Goal: Task Accomplishment & Management: Use online tool/utility

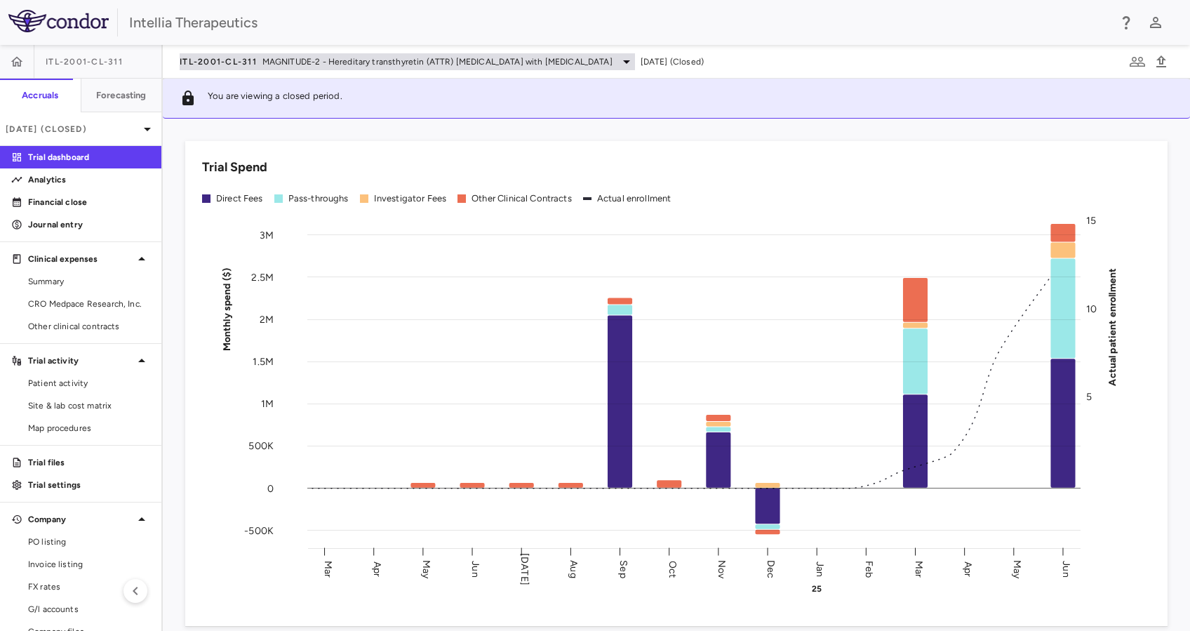
click at [305, 64] on span "MAGNITUDE-2 - Hereditary transthyretin (ATTR) [MEDICAL_DATA] with [MEDICAL_DATA]" at bounding box center [437, 61] width 350 height 13
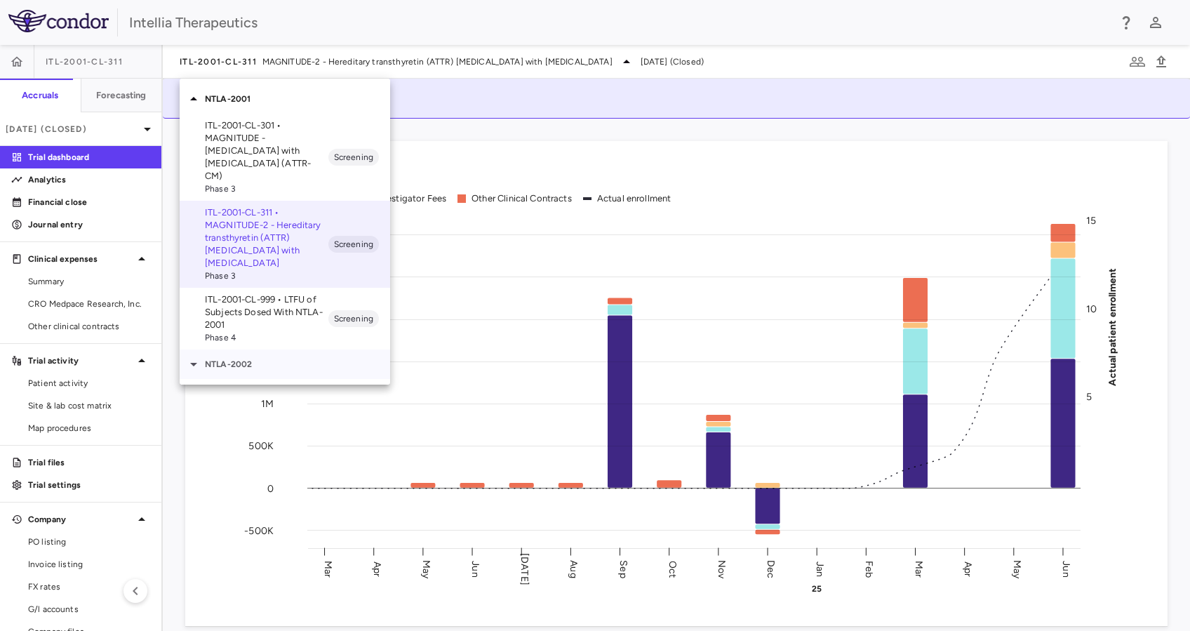
click at [199, 356] on icon at bounding box center [193, 364] width 17 height 17
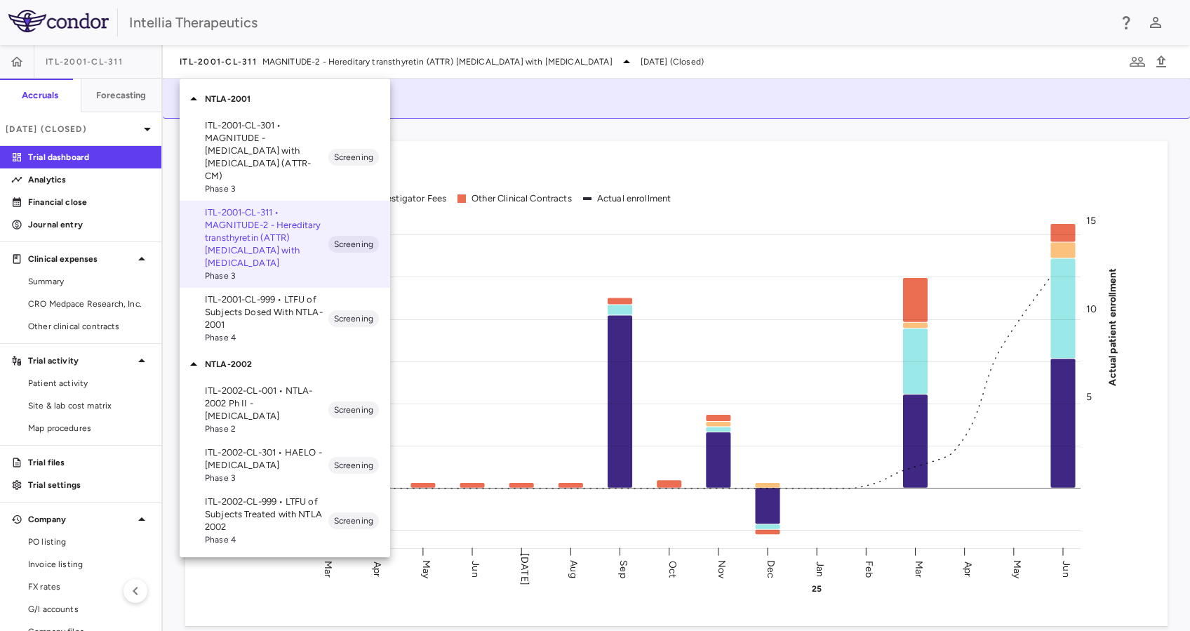
click at [281, 448] on p "ITL-2002-CL-301 • HAELO - Hereditary Angioedema" at bounding box center [266, 458] width 123 height 25
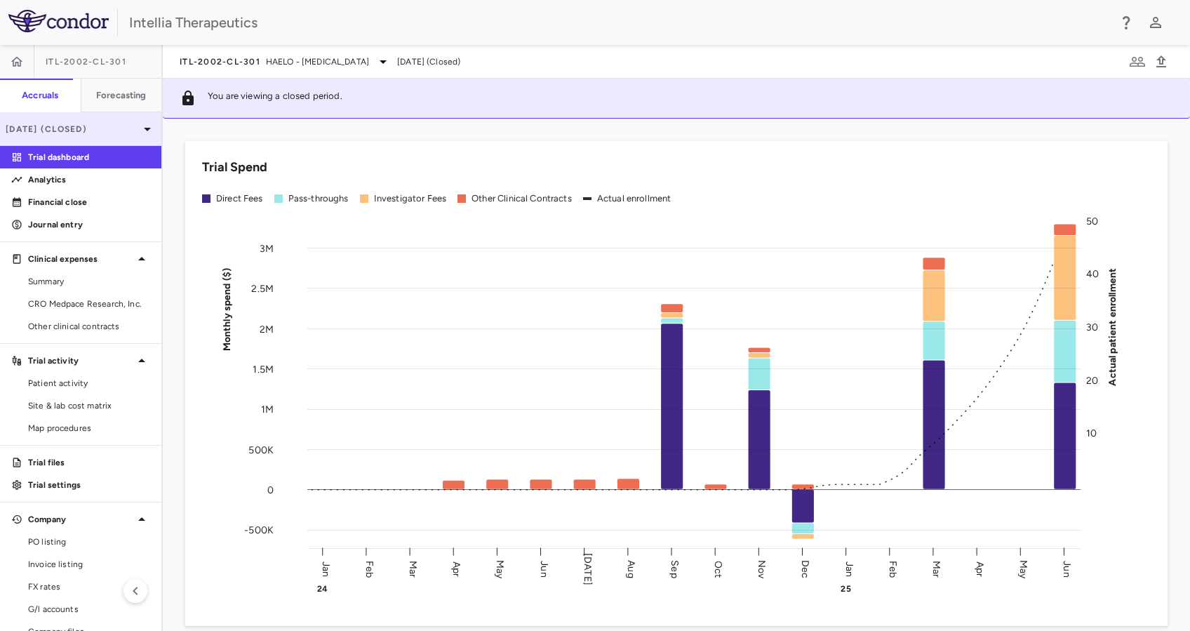
click at [109, 133] on p "Jun 2025 (Closed)" at bounding box center [72, 129] width 133 height 13
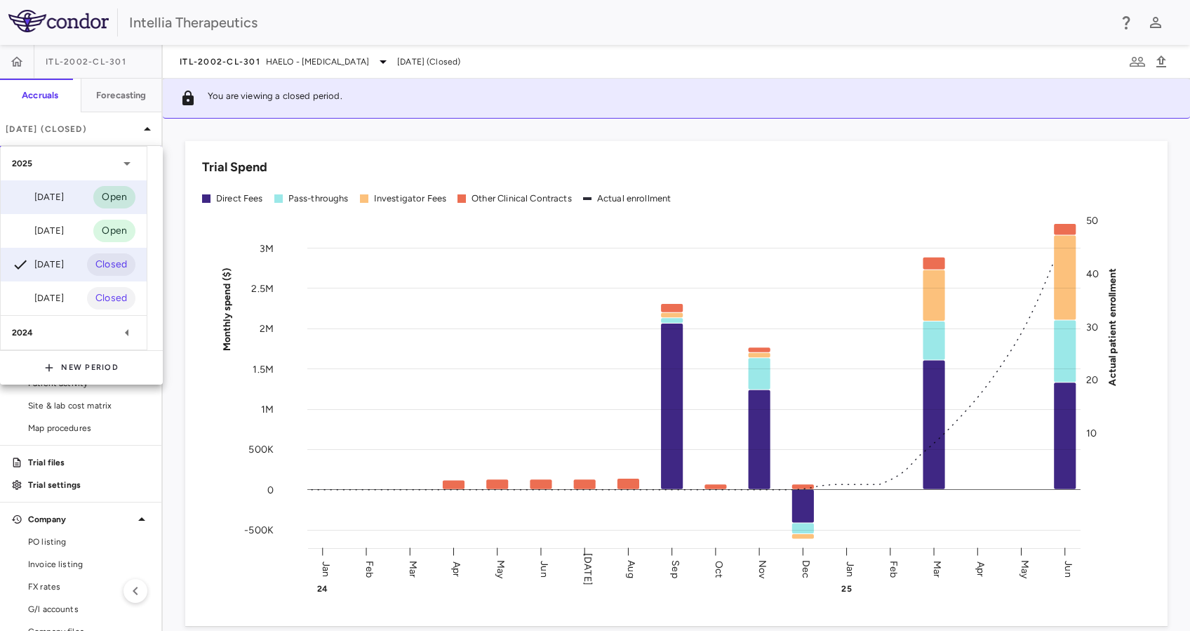
click at [65, 206] on div "Aug 2025 Open" at bounding box center [74, 197] width 146 height 34
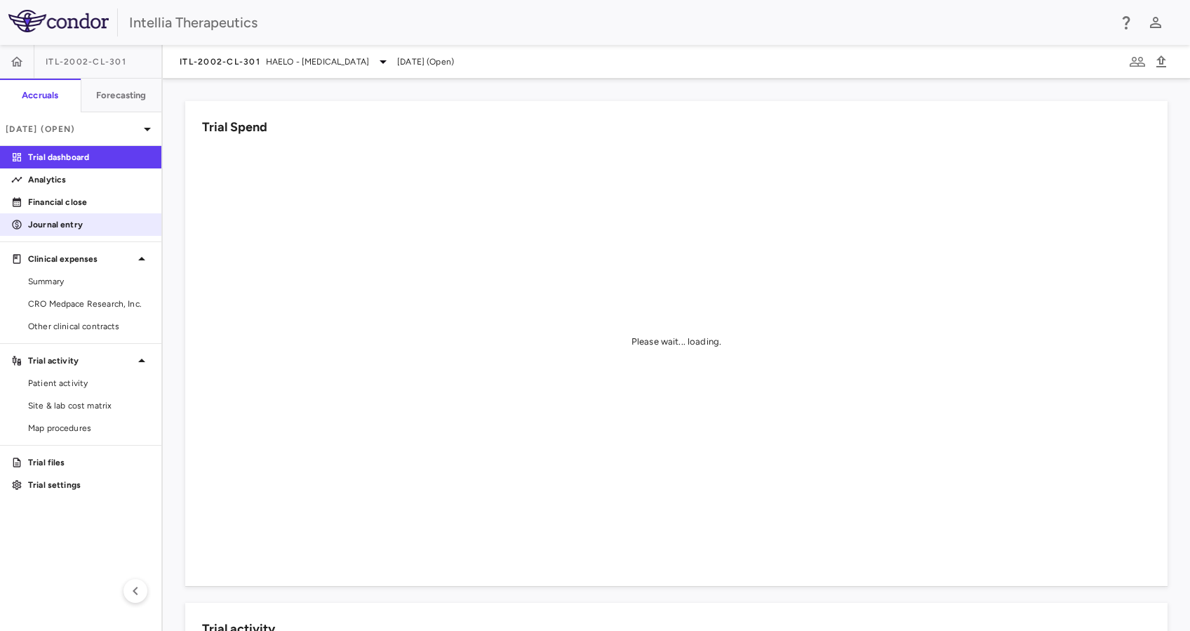
click at [53, 231] on link "Journal entry" at bounding box center [80, 224] width 161 height 21
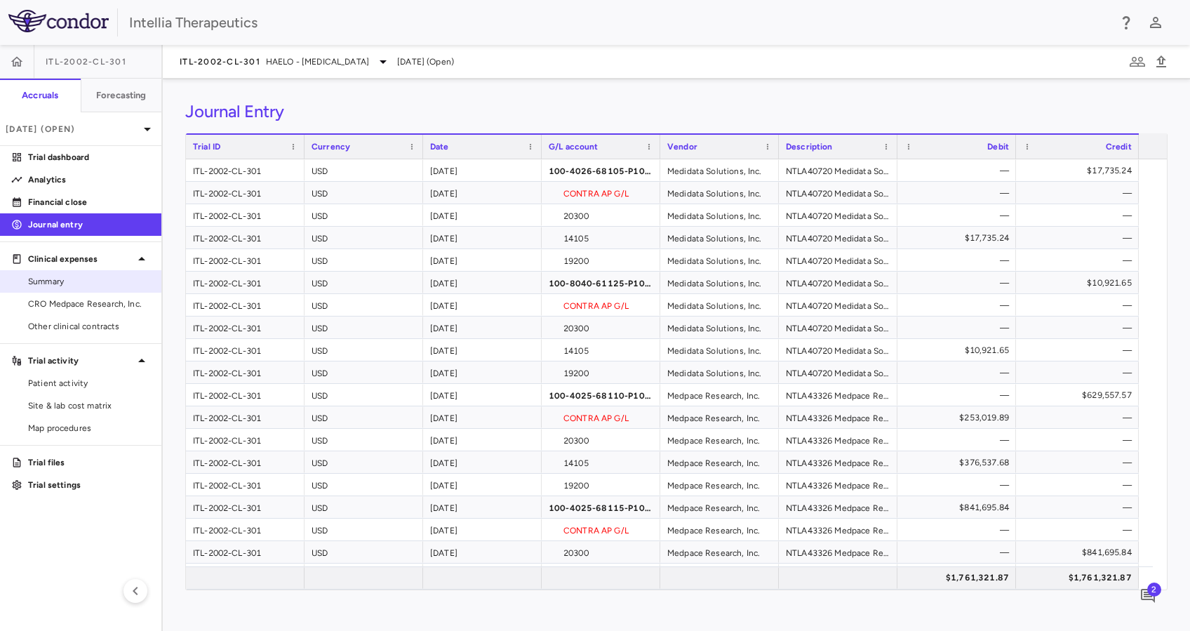
click at [84, 279] on span "Summary" at bounding box center [89, 281] width 122 height 13
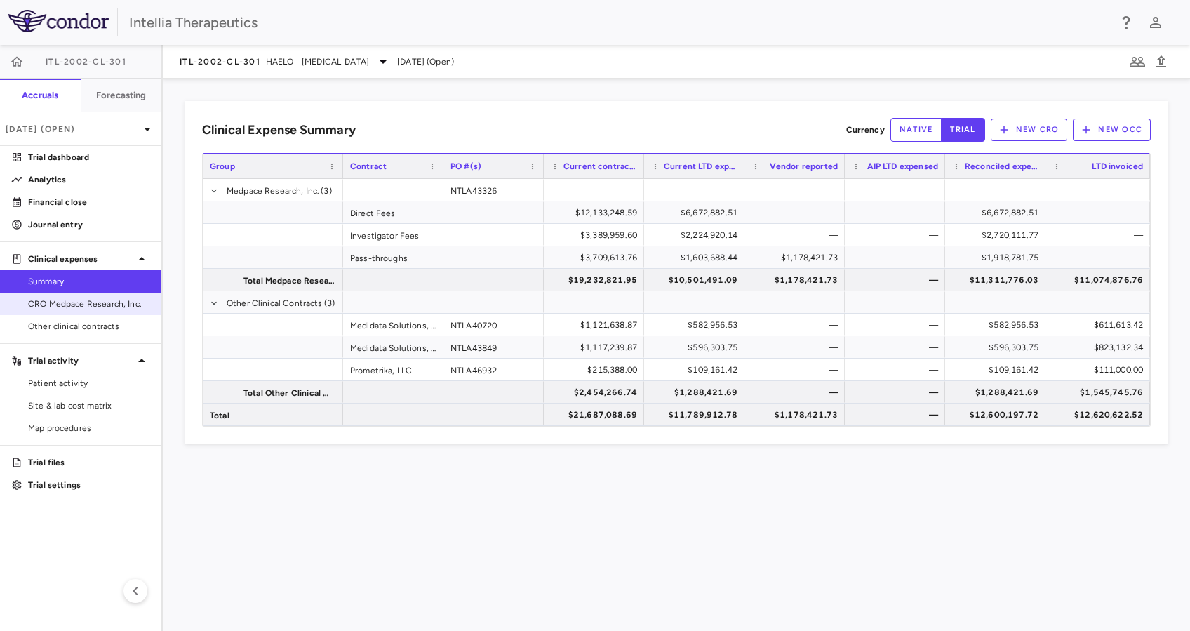
click at [76, 307] on span "CRO Medpace Research, Inc." at bounding box center [89, 303] width 122 height 13
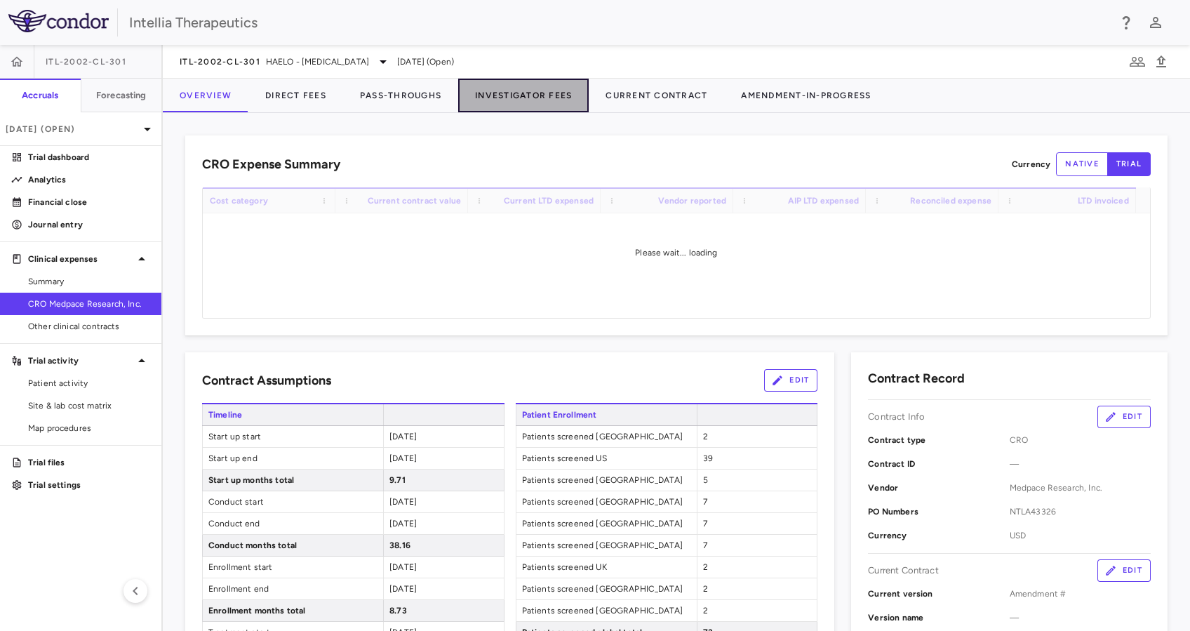
click at [513, 91] on button "Investigator Fees" at bounding box center [523, 96] width 131 height 34
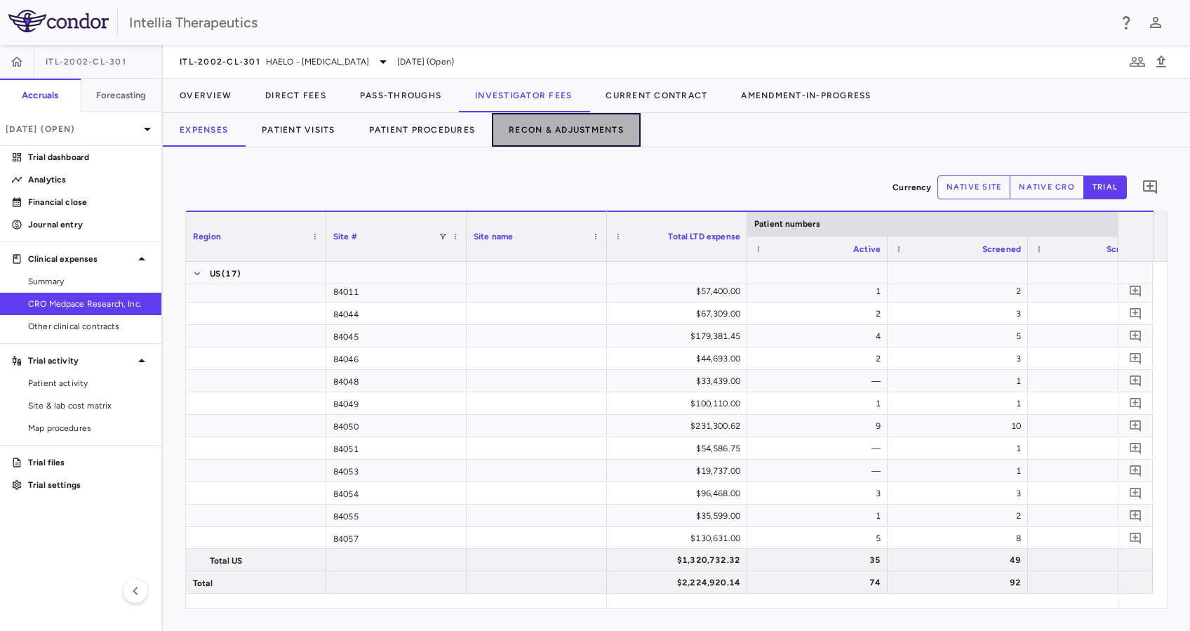
click at [566, 137] on button "Recon & Adjustments" at bounding box center [566, 130] width 149 height 34
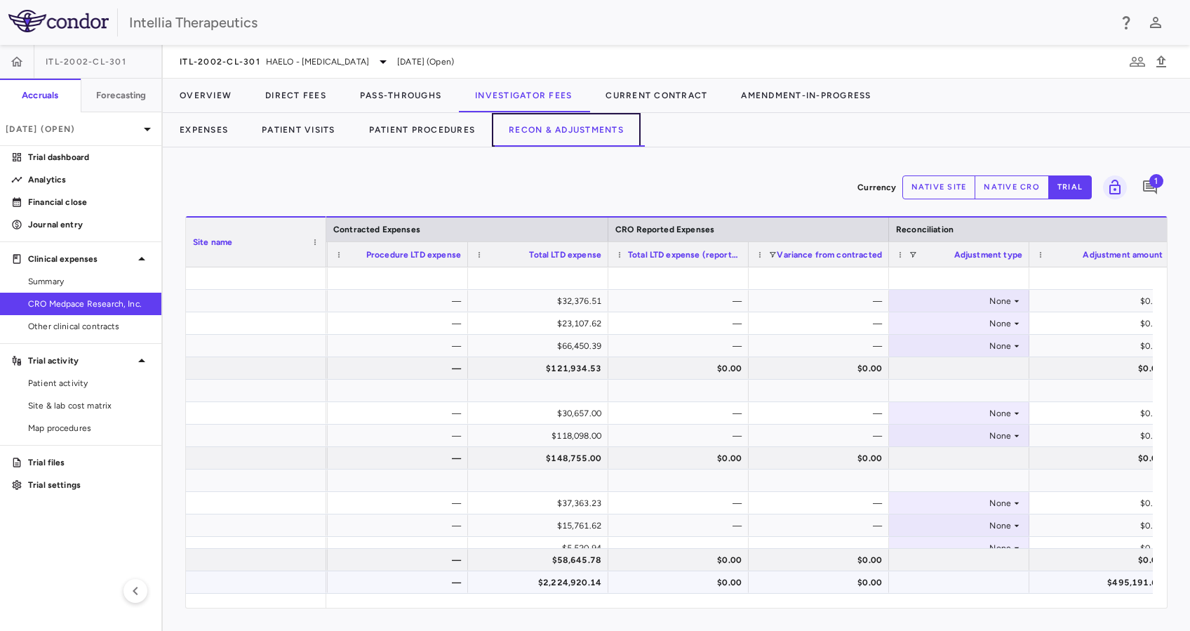
scroll to position [0, 785]
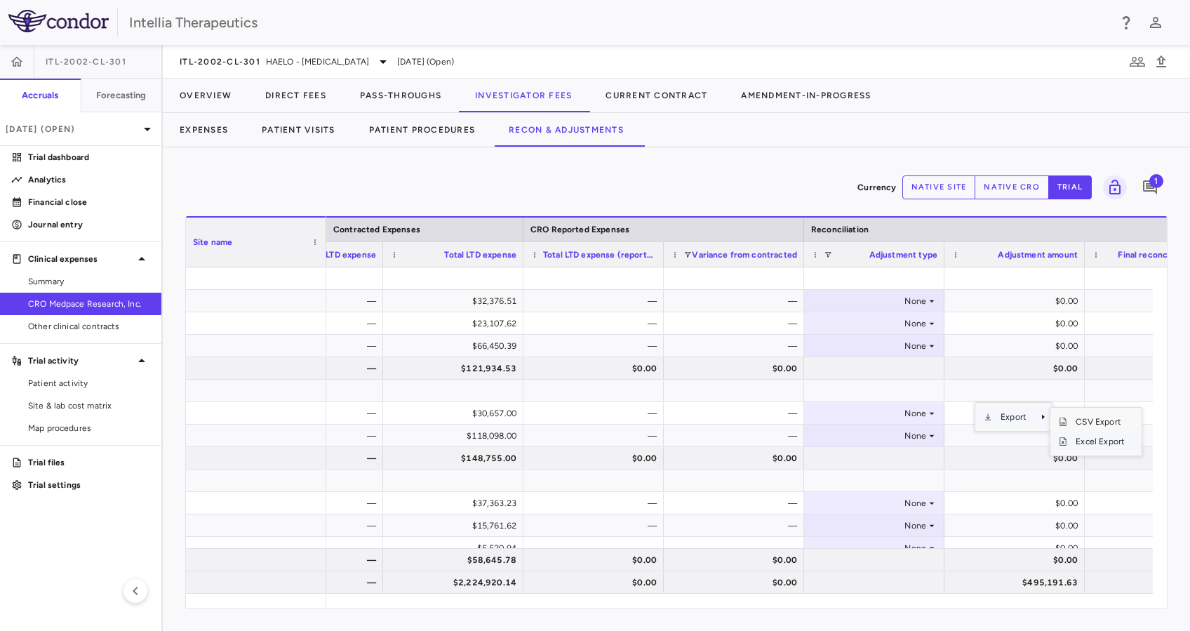
click at [1116, 441] on span "Excel Export" at bounding box center [1100, 442] width 66 height 20
click at [493, 300] on div "$32,376.51" at bounding box center [456, 301] width 121 height 22
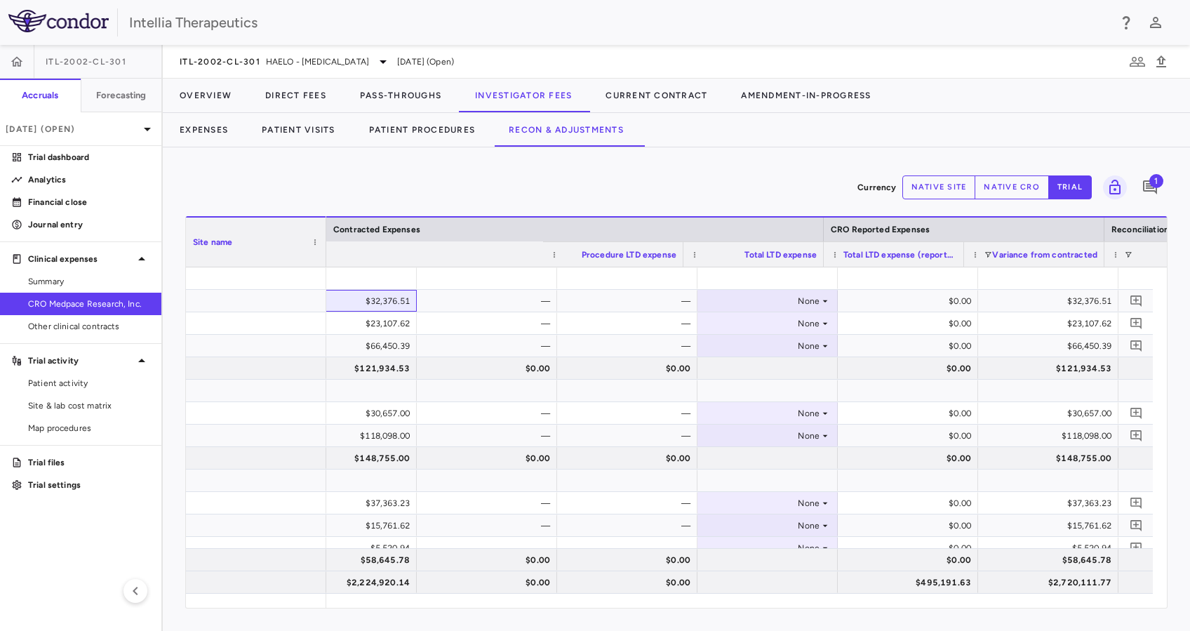
scroll to position [0, 485]
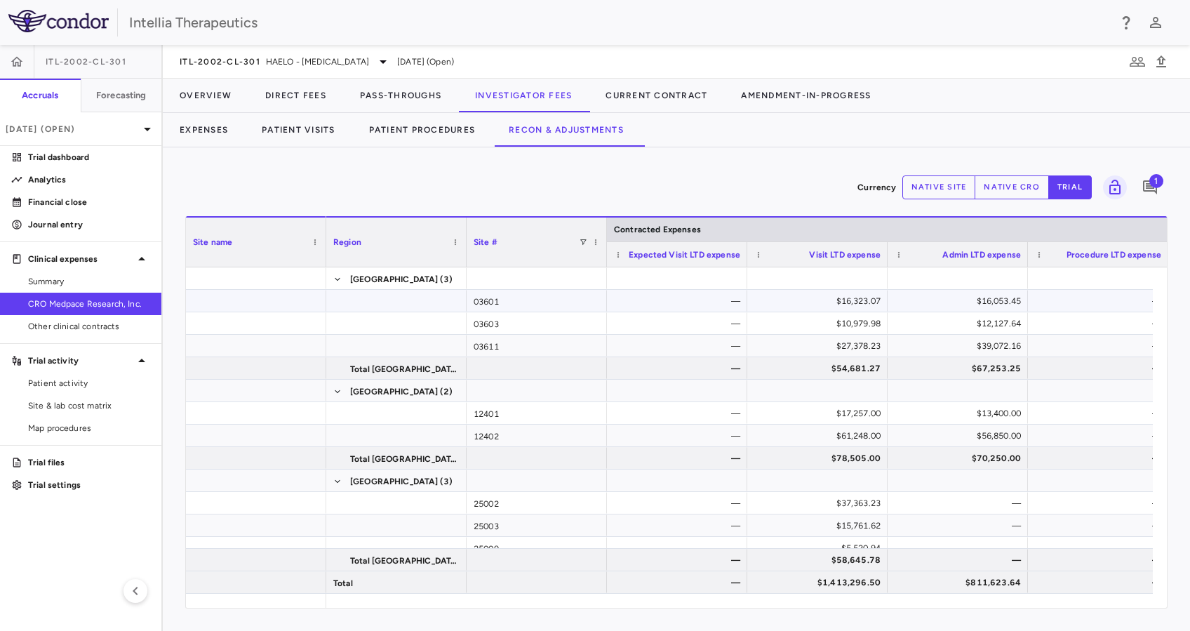
click at [865, 303] on div "$16,323.07" at bounding box center [820, 301] width 121 height 22
click at [406, 129] on button "Patient Procedures" at bounding box center [422, 130] width 140 height 34
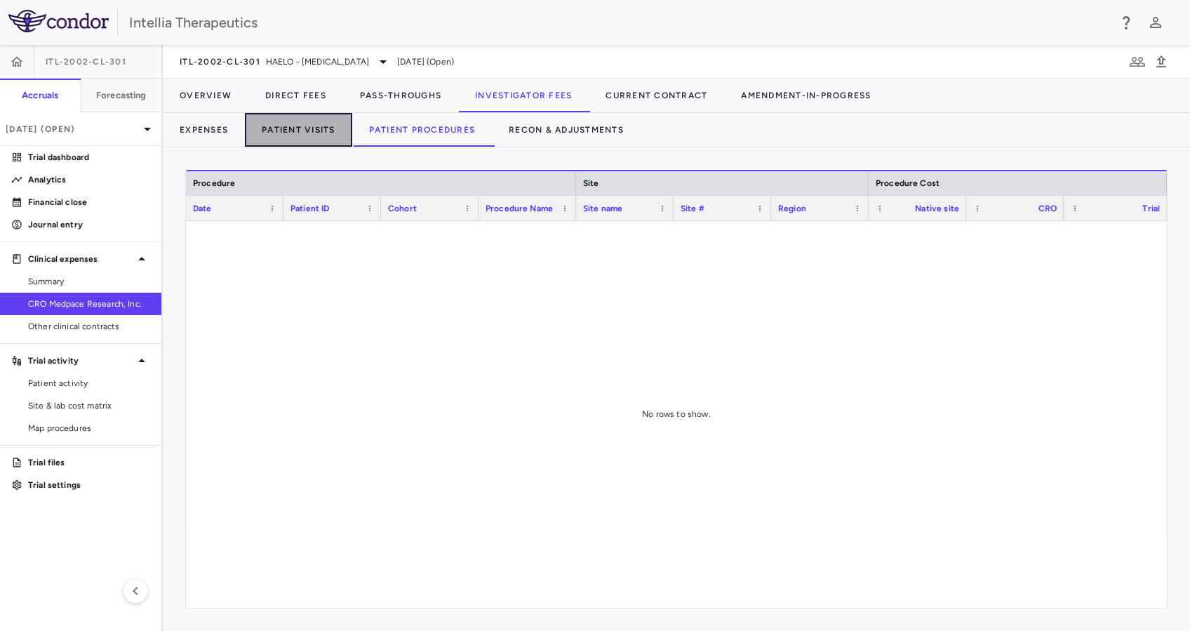
click at [302, 133] on button "Patient Visits" at bounding box center [298, 130] width 107 height 34
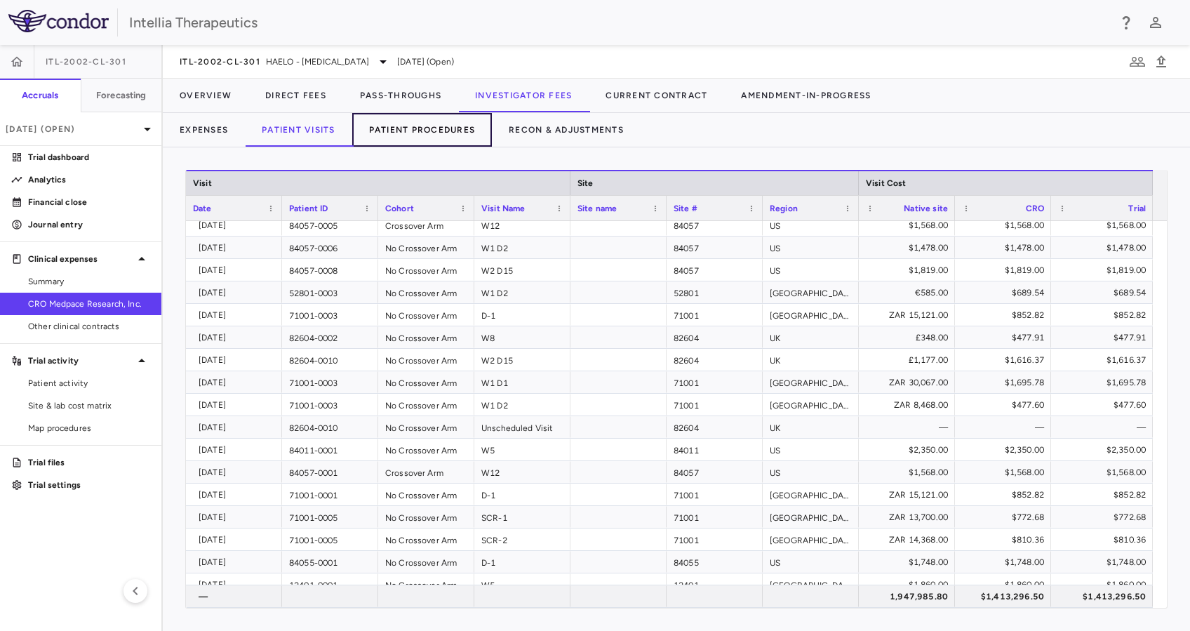
click at [404, 131] on button "Patient Procedures" at bounding box center [422, 130] width 140 height 34
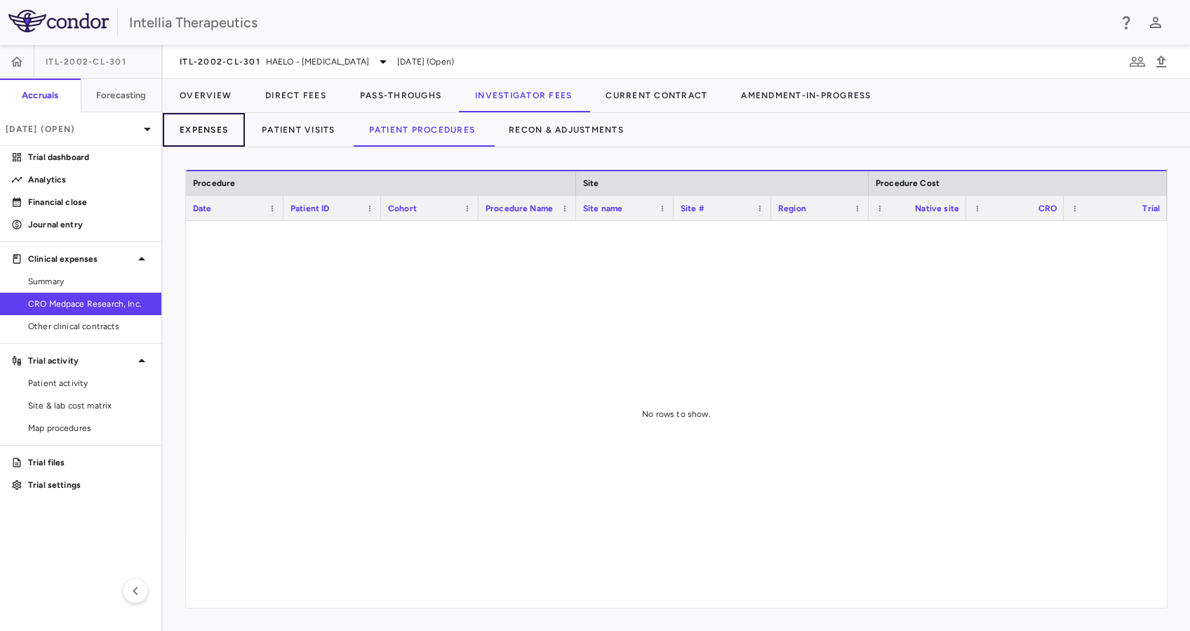
click at [203, 126] on button "Expenses" at bounding box center [204, 130] width 82 height 34
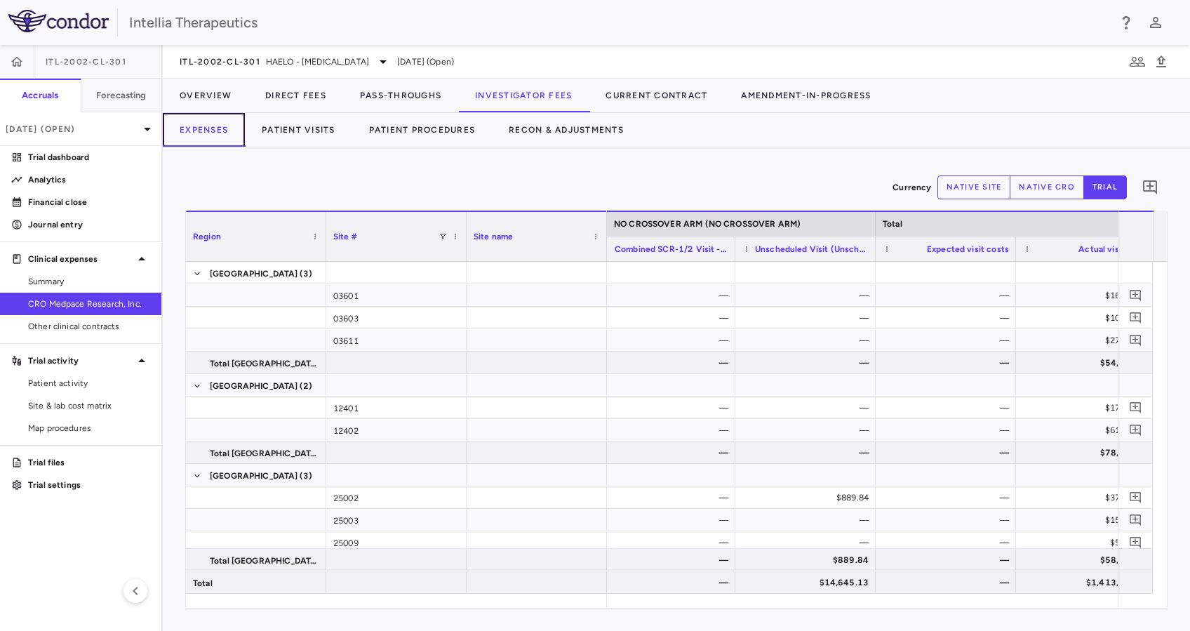
scroll to position [0, 5309]
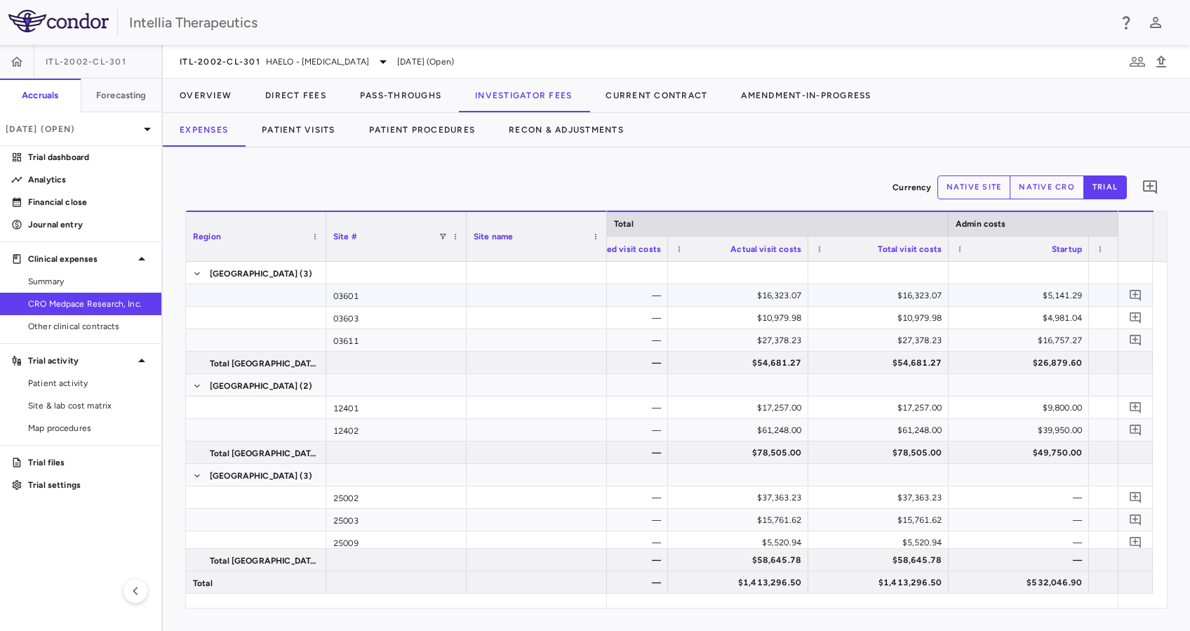
click at [918, 295] on div "$16,323.07" at bounding box center [881, 295] width 121 height 22
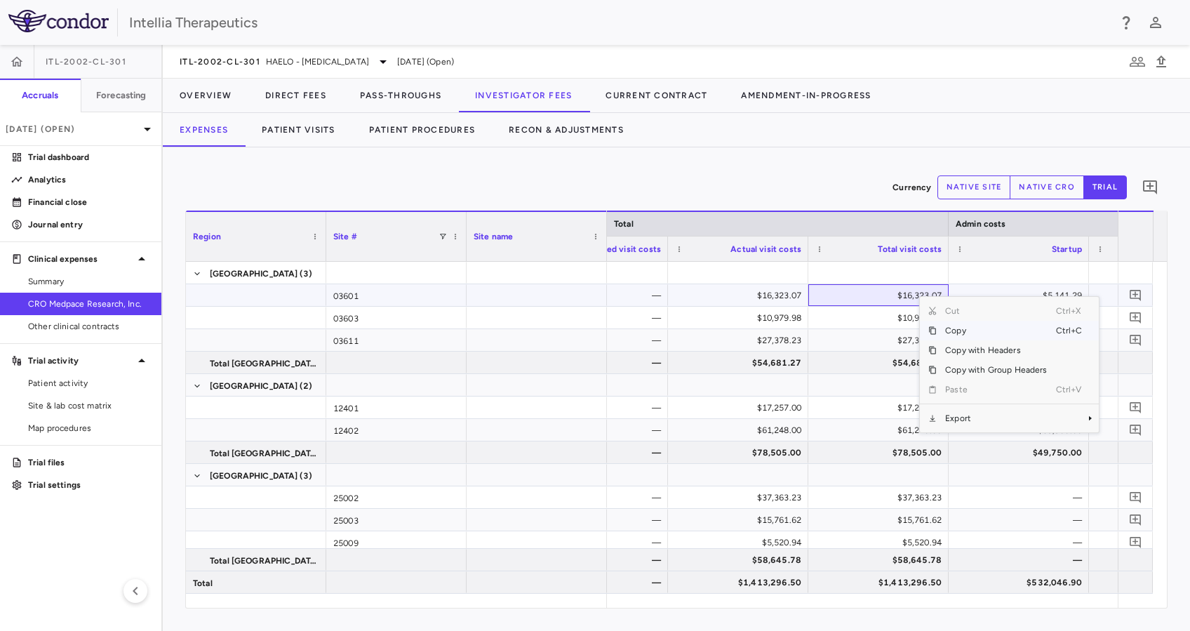
click at [913, 296] on div "$16,323.07" at bounding box center [881, 295] width 121 height 22
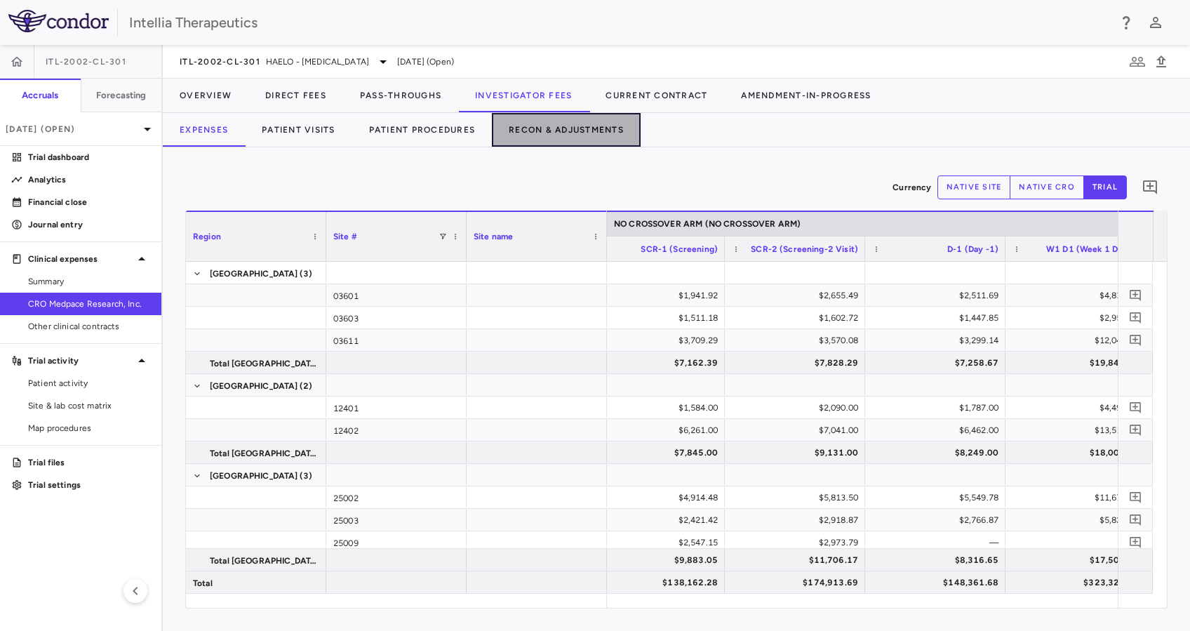
click at [519, 131] on button "Recon & Adjustments" at bounding box center [566, 130] width 149 height 34
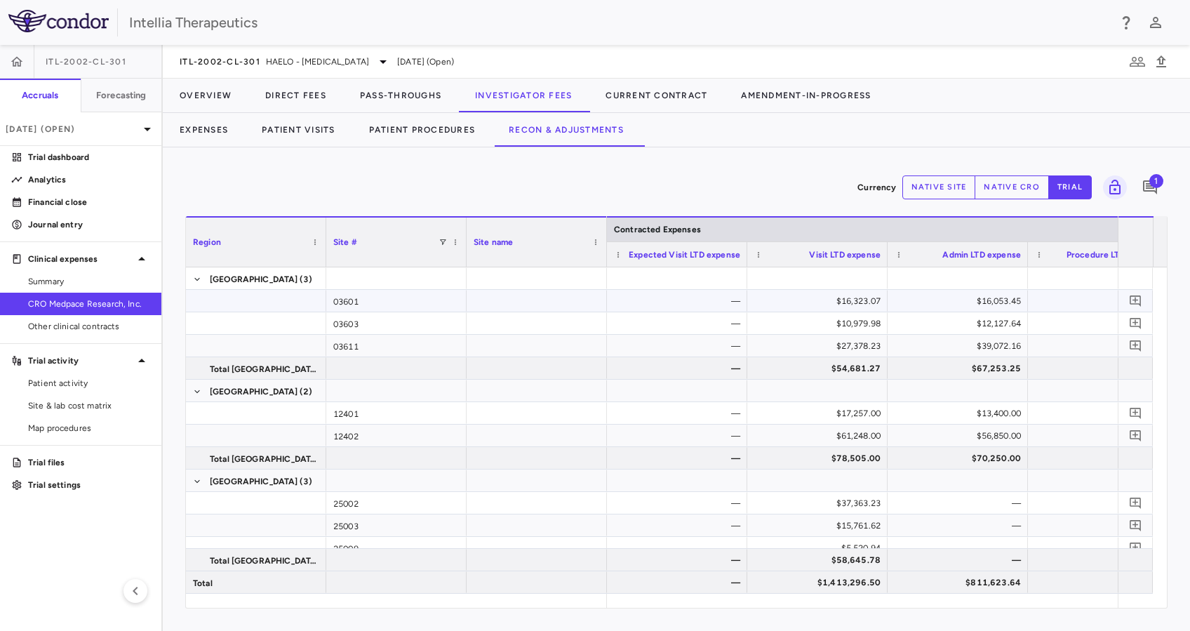
click at [857, 305] on div "$16,323.07" at bounding box center [820, 301] width 121 height 22
click at [862, 302] on div "$16,323.07" at bounding box center [820, 301] width 121 height 22
click at [331, 131] on button "Patient Visits" at bounding box center [298, 130] width 107 height 34
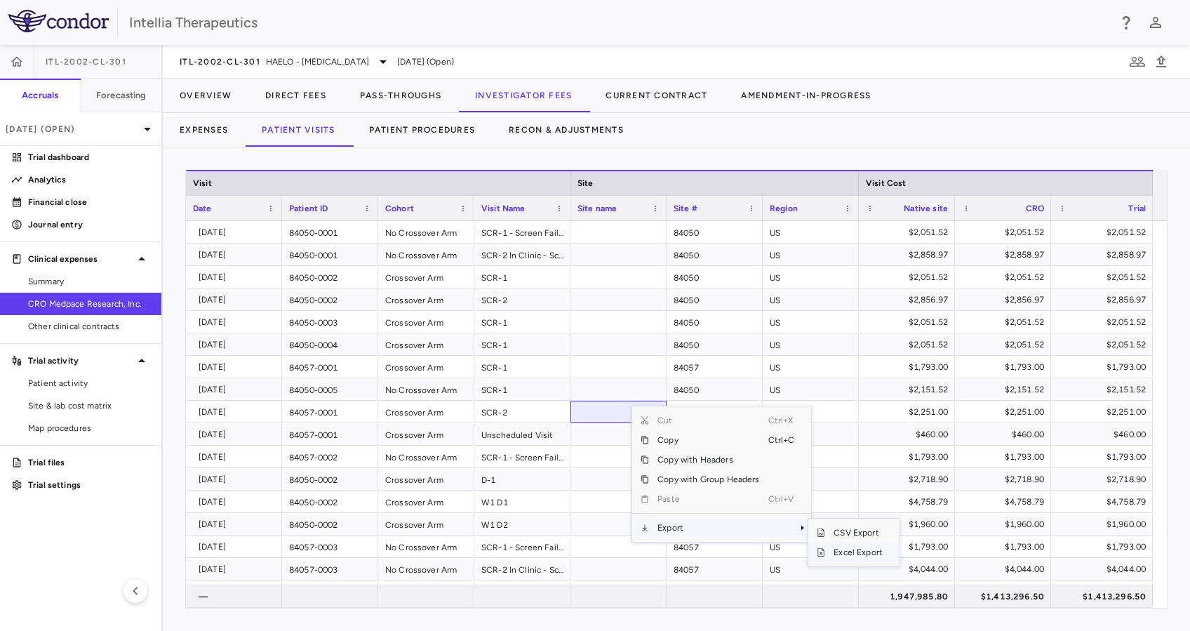
click at [872, 550] on span "Excel Export" at bounding box center [858, 552] width 66 height 20
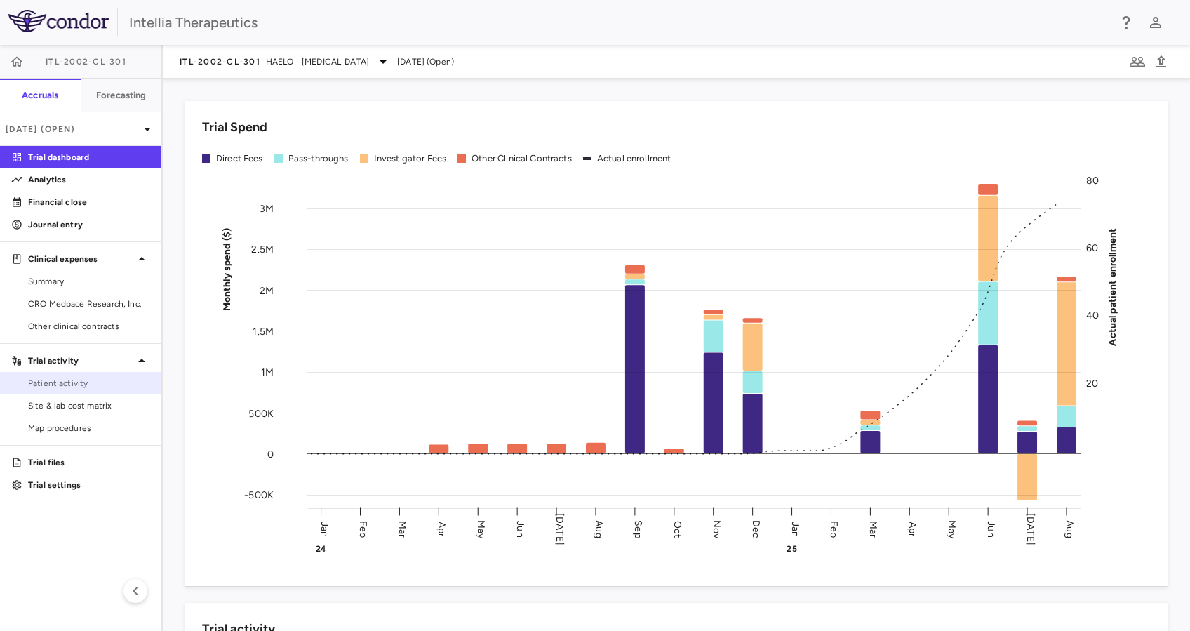
click at [88, 389] on span "Patient activity" at bounding box center [89, 383] width 122 height 13
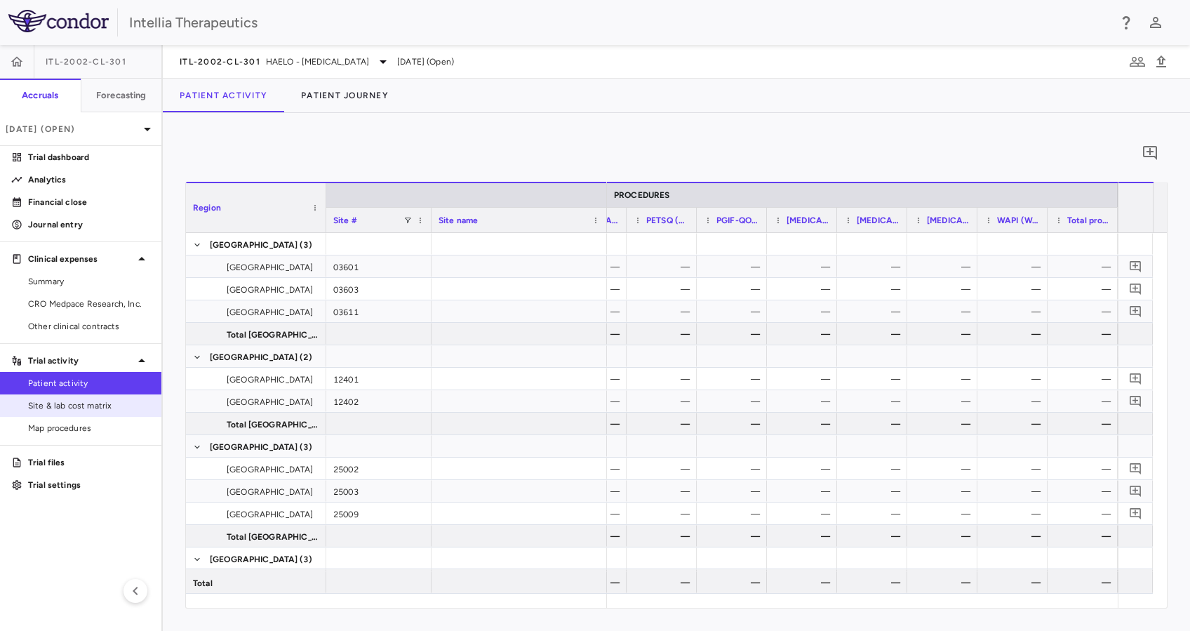
click at [84, 404] on span "Site & lab cost matrix" at bounding box center [89, 405] width 122 height 13
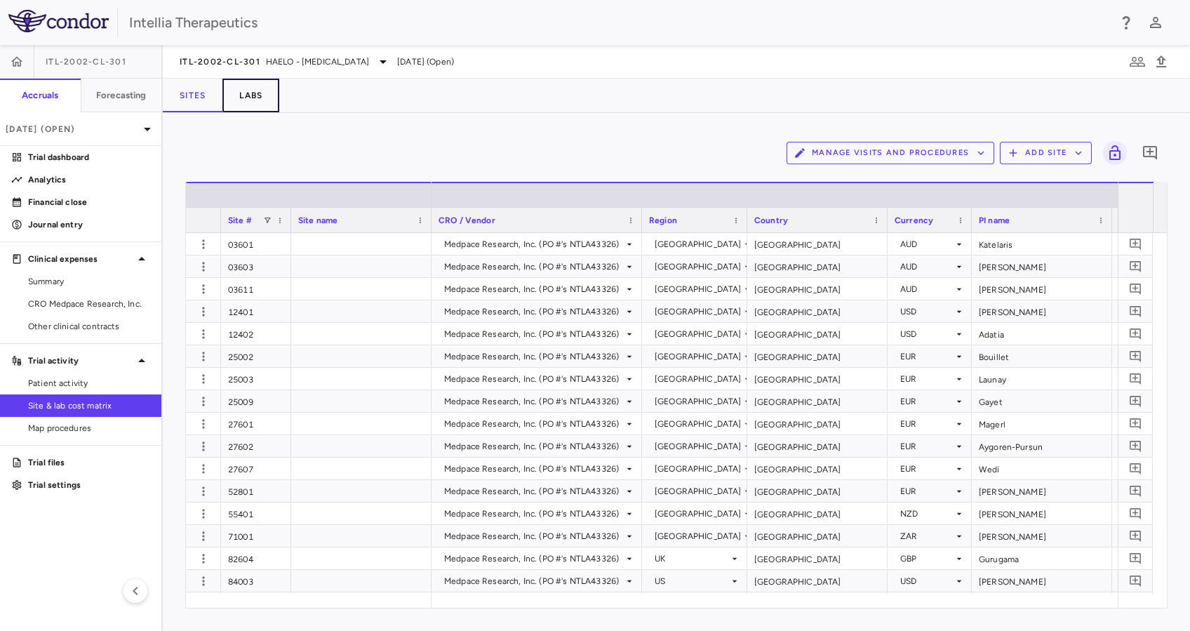
click at [260, 102] on button "Labs" at bounding box center [250, 96] width 57 height 34
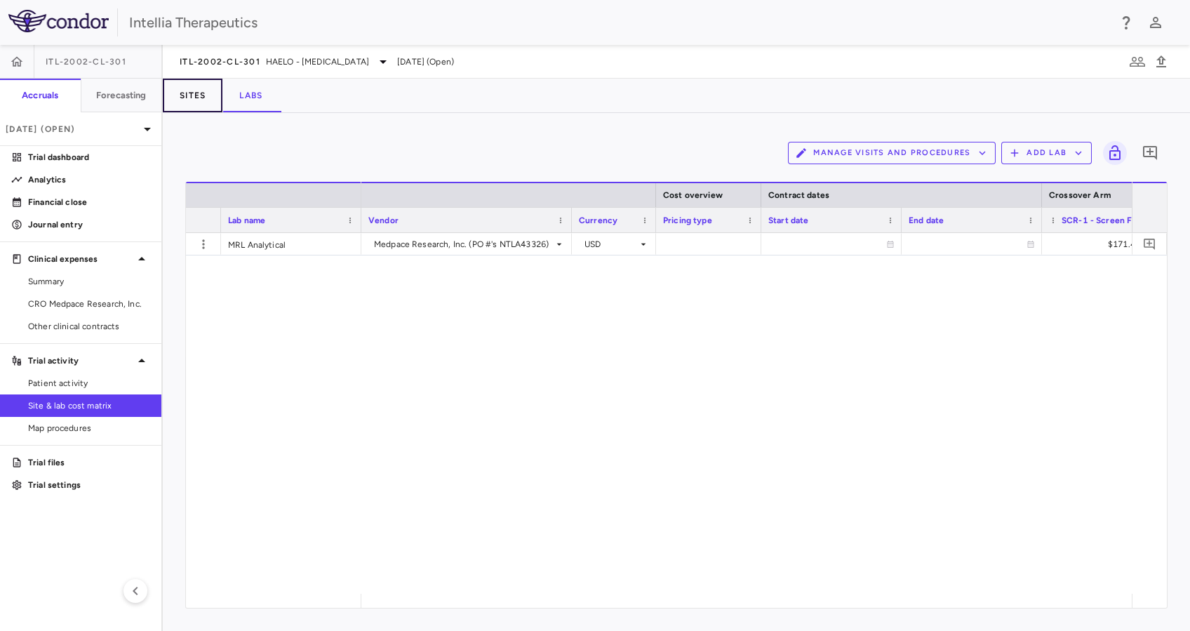
click at [217, 104] on button "Sites" at bounding box center [193, 96] width 60 height 34
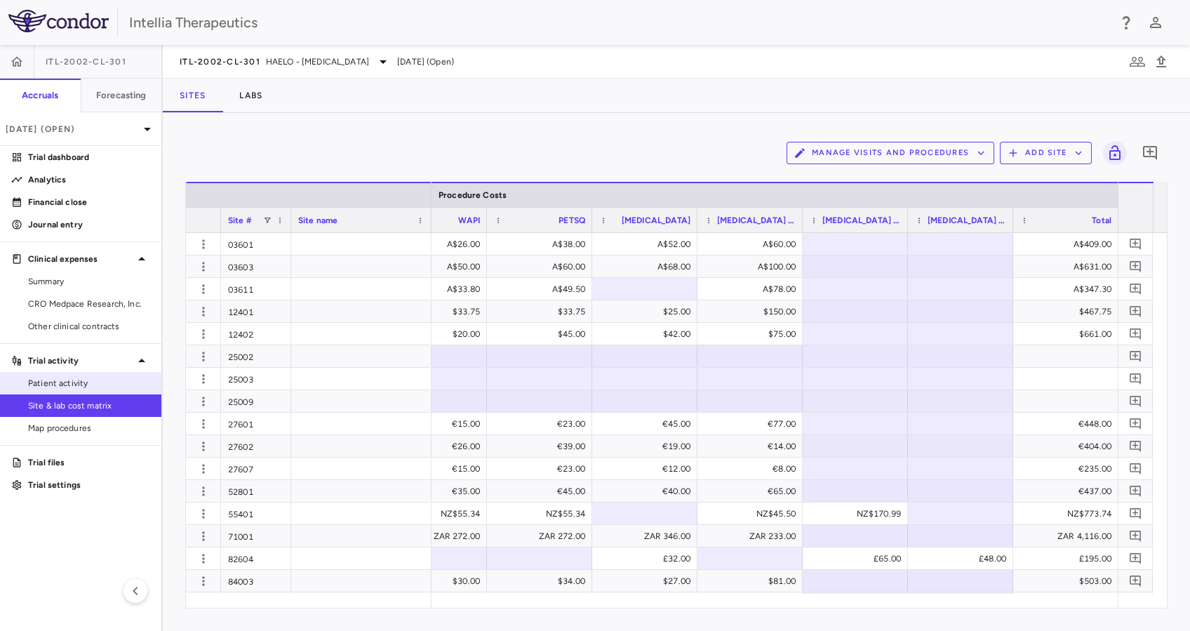
click at [72, 381] on span "Patient activity" at bounding box center [89, 383] width 122 height 13
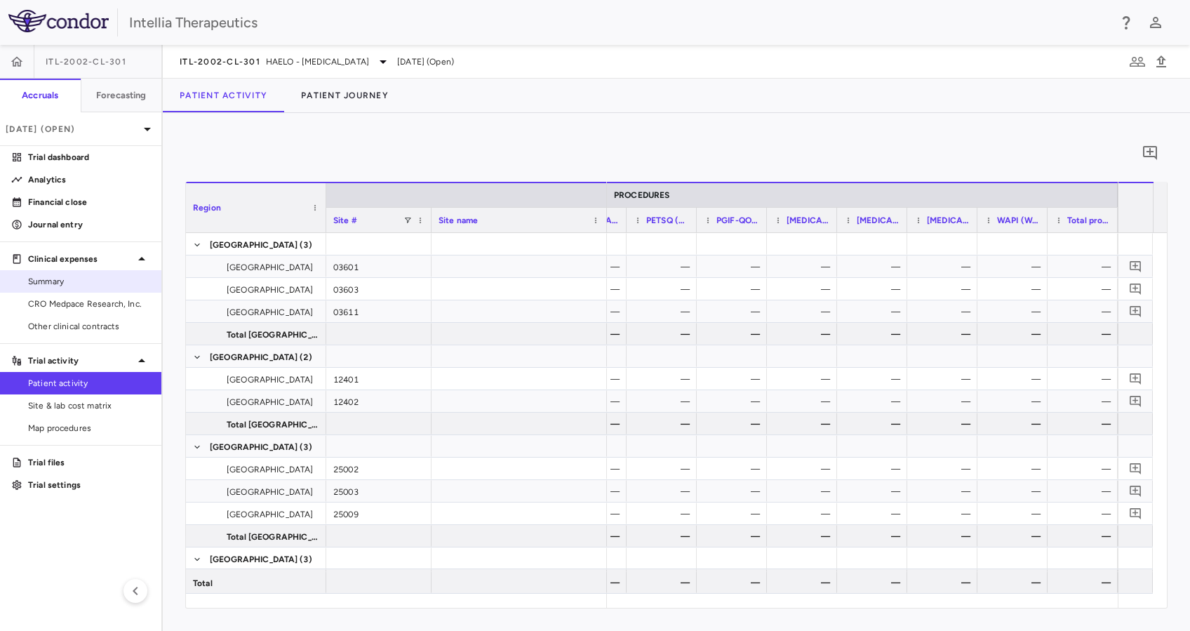
click at [78, 286] on span "Summary" at bounding box center [89, 281] width 122 height 13
